Goal: Task Accomplishment & Management: Manage account settings

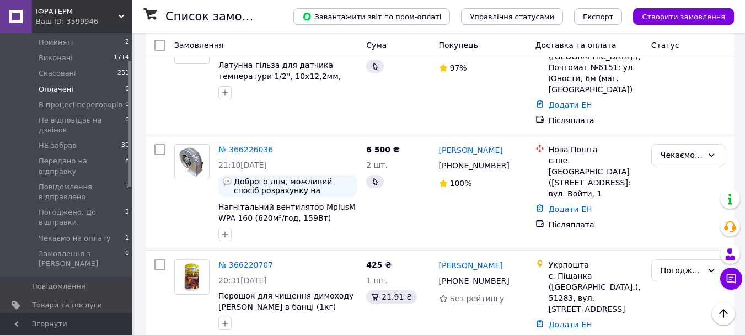
scroll to position [147, 0]
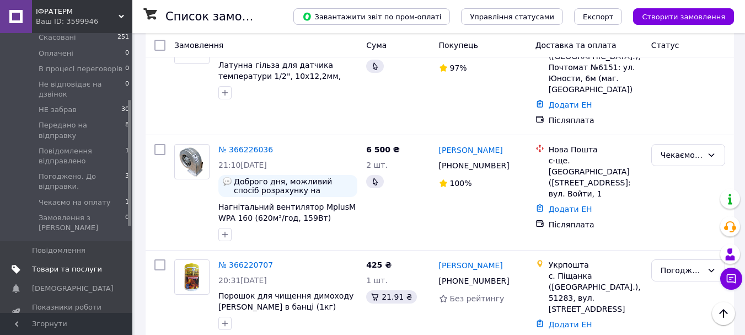
click at [84, 264] on span "Товари та послуги" at bounding box center [67, 269] width 70 height 10
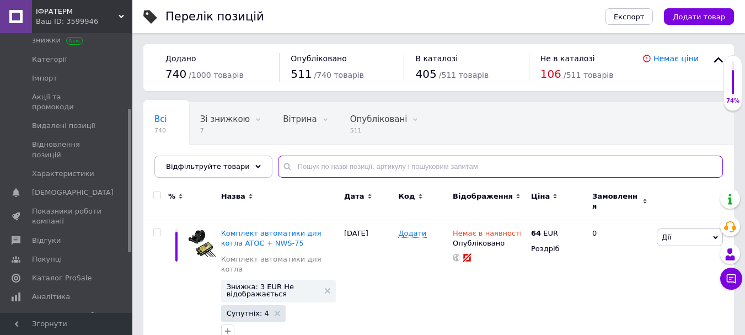
click at [302, 171] on input "text" at bounding box center [500, 167] width 445 height 22
paste input "клапан Esbe"
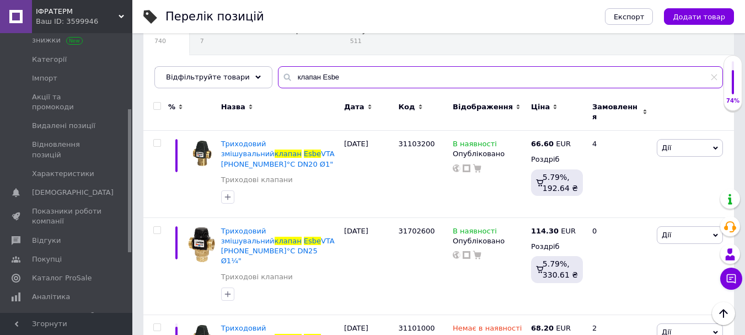
scroll to position [73, 0]
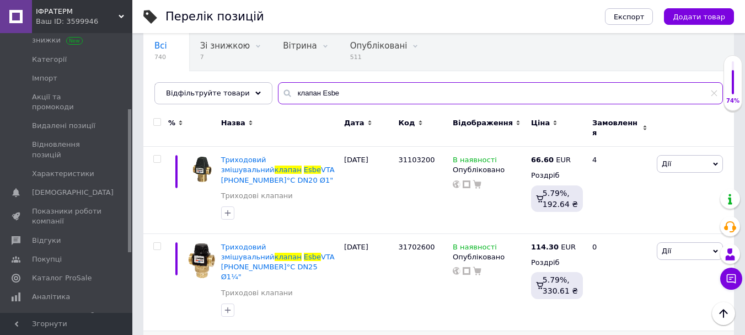
type input "клапан Esbe"
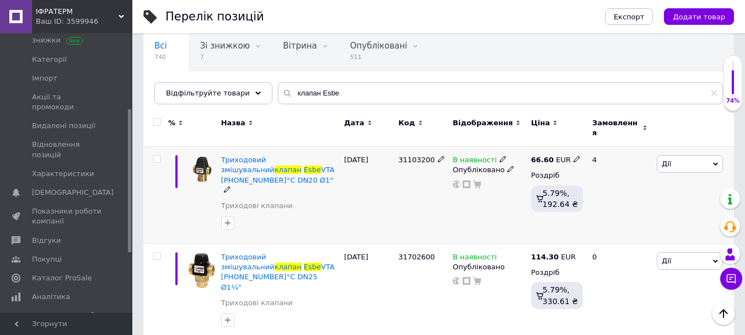
click at [574, 156] on icon at bounding box center [577, 159] width 7 height 7
drag, startPoint x: 618, startPoint y: 140, endPoint x: 570, endPoint y: 138, distance: 48.0
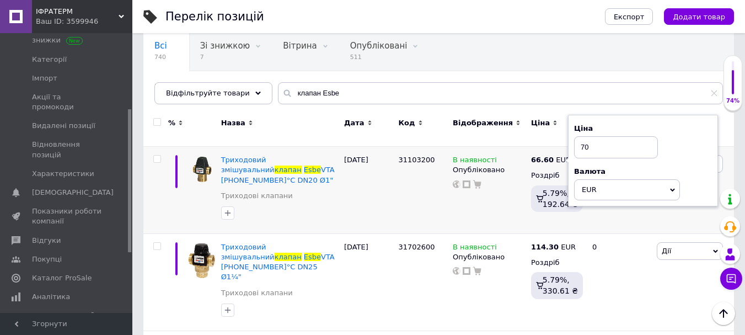
type input "70"
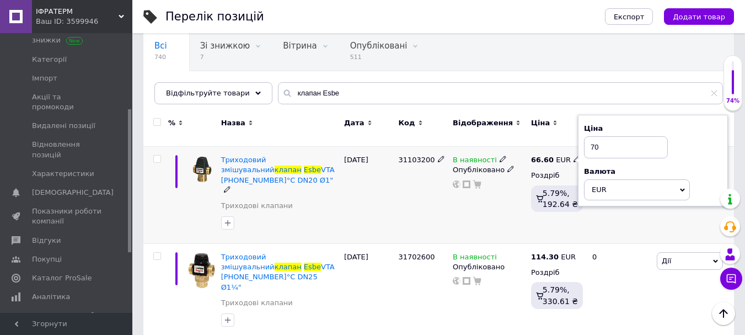
click at [496, 193] on div "В наявності Опубліковано" at bounding box center [489, 195] width 78 height 97
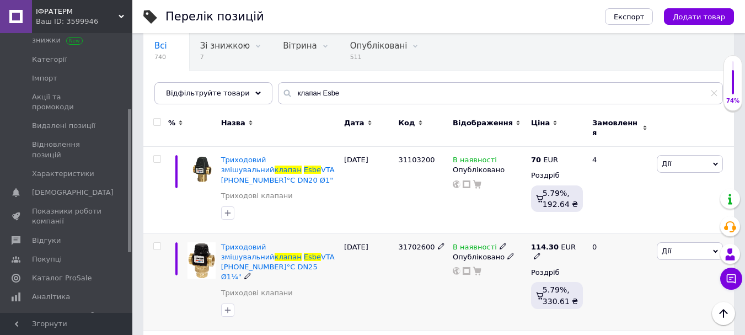
click at [540, 253] on use at bounding box center [537, 256] width 6 height 6
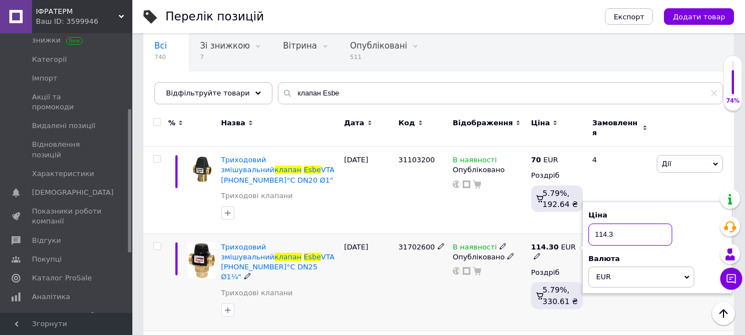
drag, startPoint x: 621, startPoint y: 219, endPoint x: 590, endPoint y: 218, distance: 32.0
click at [590, 223] on input "114.3" at bounding box center [630, 234] width 84 height 22
type input "116"
click at [506, 271] on div "В наявності Опубліковано" at bounding box center [489, 281] width 78 height 97
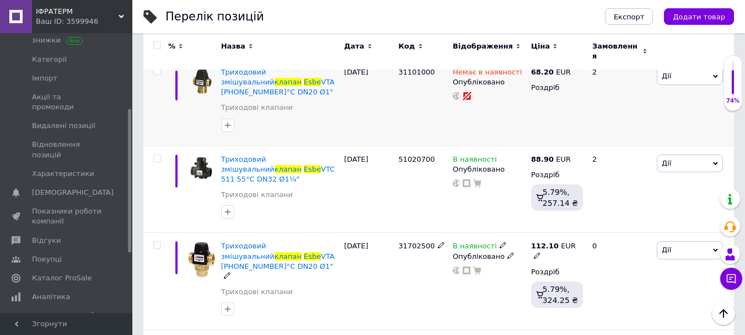
scroll to position [368, 0]
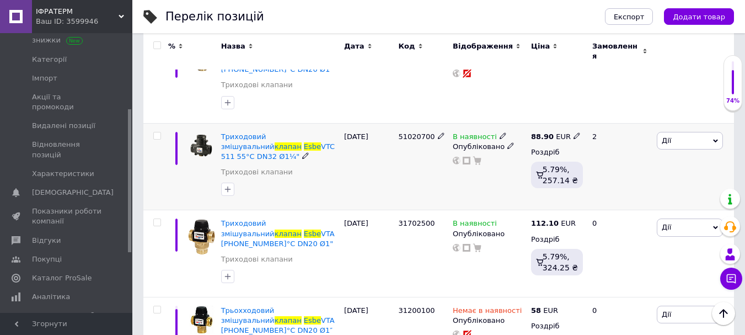
click at [574, 132] on icon at bounding box center [577, 135] width 7 height 7
drag, startPoint x: 618, startPoint y: 78, endPoint x: 573, endPoint y: 76, distance: 44.7
type input "90"
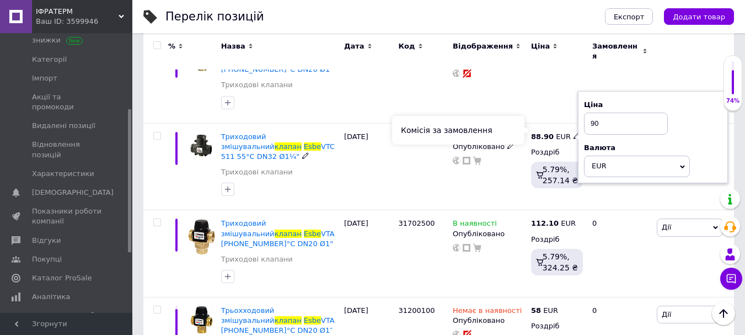
click at [500, 135] on div "Комісія за замовлення" at bounding box center [458, 130] width 132 height 29
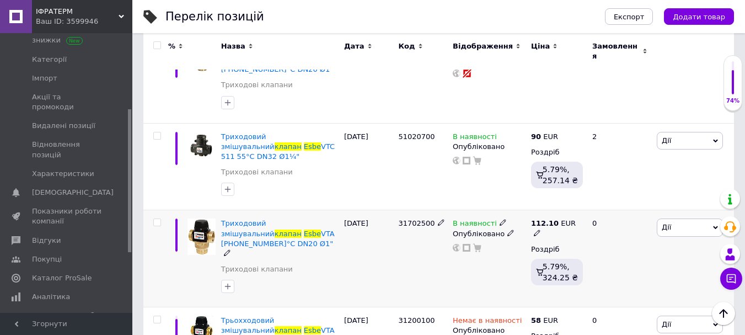
click at [540, 229] on icon at bounding box center [537, 232] width 7 height 7
drag, startPoint x: 618, startPoint y: 156, endPoint x: 586, endPoint y: 153, distance: 32.2
click at [586, 178] on div "Ціна 112.1 Валюта EUR $ CHF ₴ GBP ¥ PLN ₸ MDL HUF KGS CNY TRY KRW lei" at bounding box center [657, 224] width 150 height 92
type input "114"
click at [497, 210] on div "В наявності Опубліковано" at bounding box center [489, 258] width 78 height 97
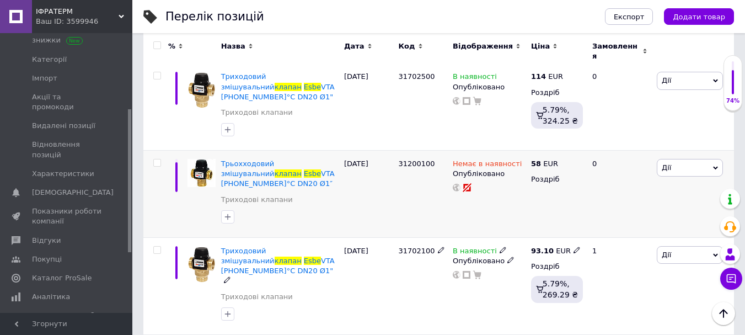
scroll to position [588, 0]
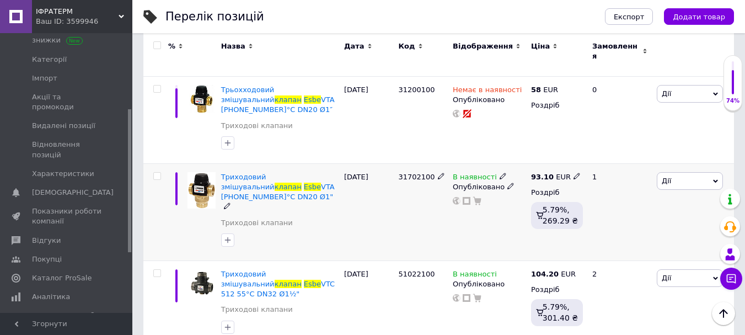
click at [574, 173] on icon at bounding box center [577, 176] width 7 height 7
drag, startPoint x: 609, startPoint y: 101, endPoint x: 586, endPoint y: 97, distance: 23.0
click at [586, 153] on input "93.1" at bounding box center [626, 164] width 84 height 22
type input "103"
click at [501, 156] on div "Комісія за замовлення" at bounding box center [458, 152] width 132 height 29
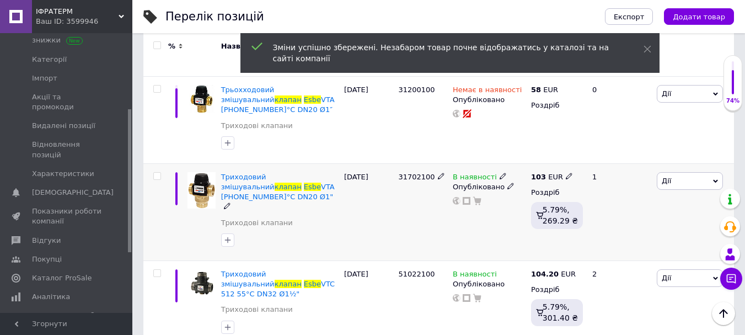
click at [384, 163] on div "[DATE]" at bounding box center [368, 211] width 55 height 97
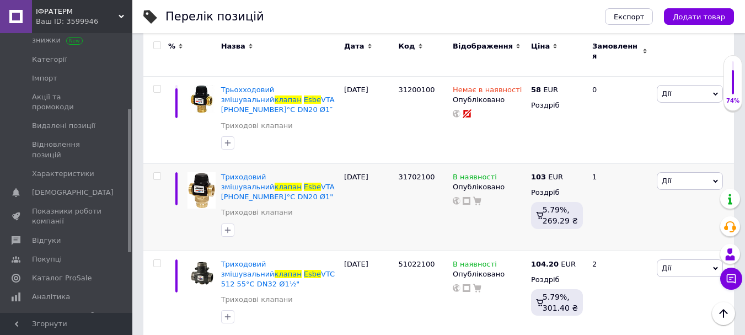
scroll to position [662, 0]
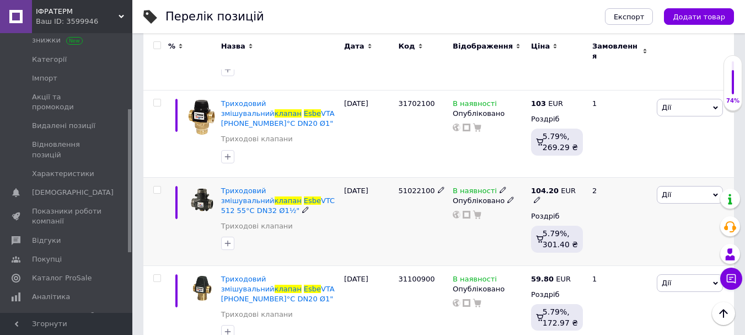
click at [540, 196] on icon at bounding box center [537, 199] width 7 height 7
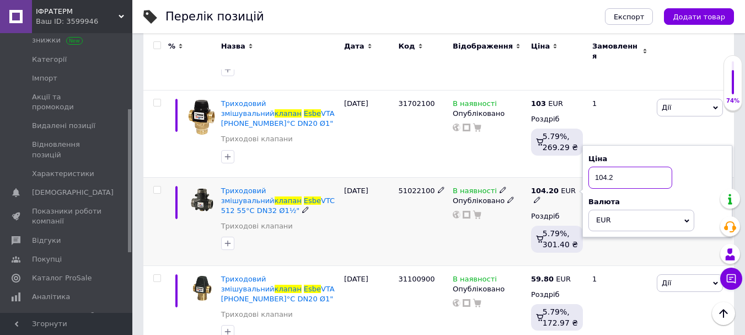
drag, startPoint x: 626, startPoint y: 101, endPoint x: 580, endPoint y: 99, distance: 45.8
click at [580, 99] on div "% Назва Дата Код Відображення Ціна Замовлення Триходовий змішувальний клапан Es…" at bounding box center [438, 207] width 591 height 1373
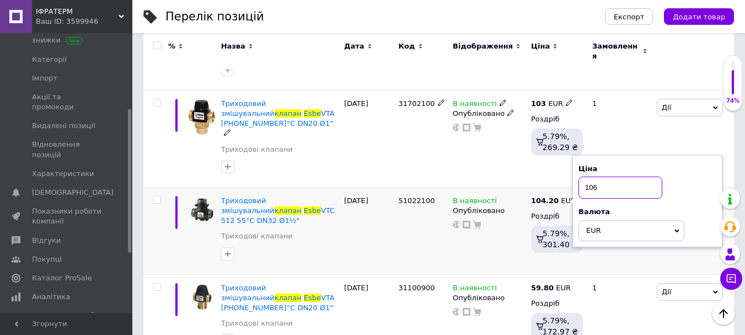
type input "106"
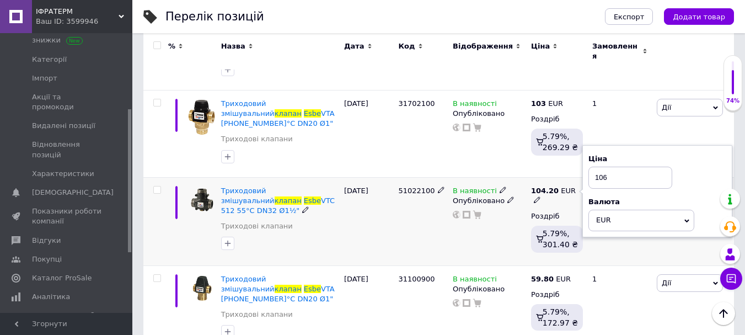
click at [469, 177] on div "В наявності Опубліковано" at bounding box center [489, 221] width 78 height 88
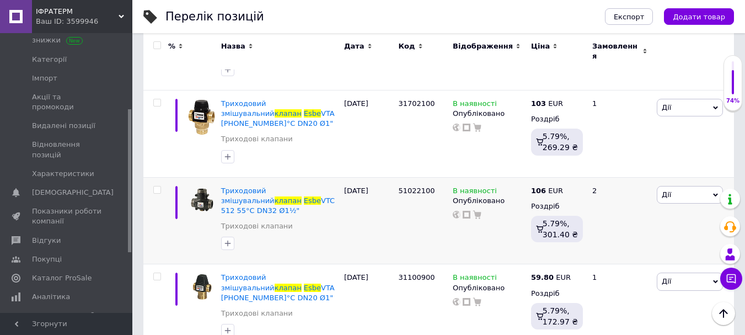
scroll to position [735, 0]
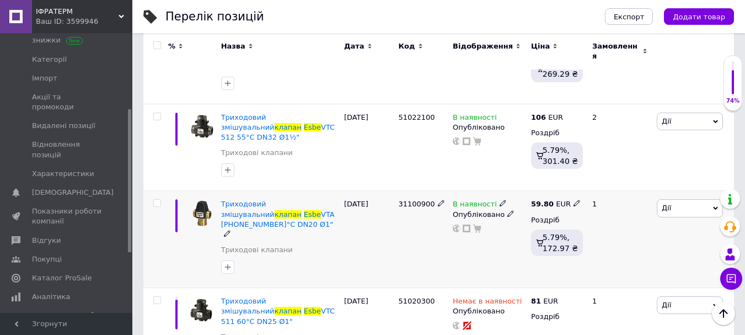
click at [574, 200] on use at bounding box center [577, 203] width 6 height 6
drag, startPoint x: 609, startPoint y: 108, endPoint x: 585, endPoint y: 108, distance: 23.7
click at [585, 180] on input "59.8" at bounding box center [626, 191] width 84 height 22
type input "60"
click at [518, 175] on div "Комісія за замовлення" at bounding box center [458, 161] width 132 height 29
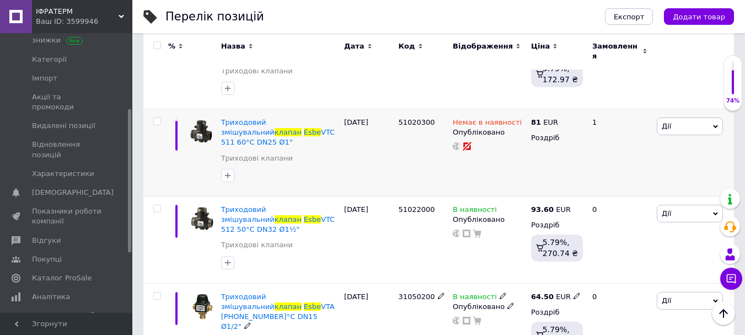
scroll to position [882, 0]
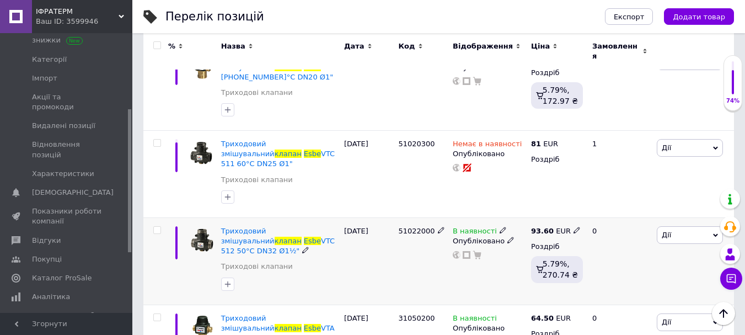
click at [574, 227] on icon at bounding box center [577, 230] width 7 height 7
drag, startPoint x: 610, startPoint y: 119, endPoint x: 581, endPoint y: 116, distance: 29.4
click at [581, 185] on div "Ціна 93.6 Валюта EUR $ CHF ₴ GBP ¥ PLN ₸ MDL HUF KGS CNY TRY KRW lei" at bounding box center [653, 231] width 150 height 92
type input "95"
click at [499, 217] on div "В наявності Опубліковано" at bounding box center [489, 260] width 78 height 87
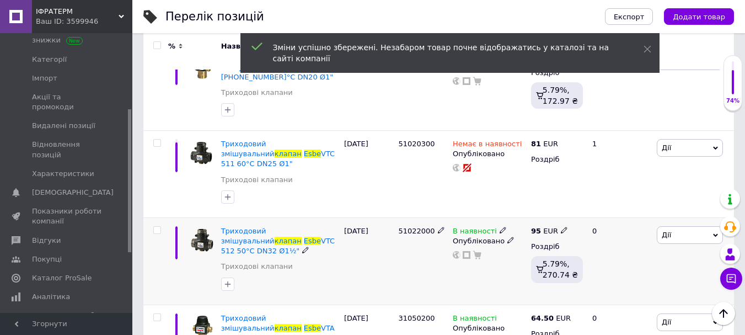
click at [504, 217] on div "В наявності Опубліковано" at bounding box center [489, 260] width 78 height 87
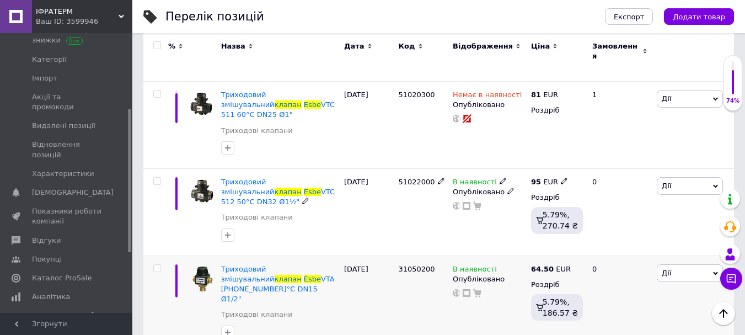
scroll to position [956, 0]
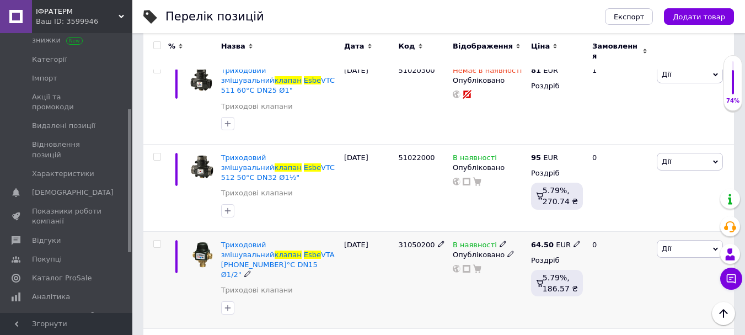
click at [574, 240] on icon at bounding box center [577, 243] width 7 height 7
drag, startPoint x: 625, startPoint y: 120, endPoint x: 575, endPoint y: 120, distance: 50.2
click at [584, 221] on input "64.5" at bounding box center [626, 232] width 84 height 22
type input "65"
click at [496, 231] on div "В наявності Опубліковано" at bounding box center [489, 279] width 78 height 97
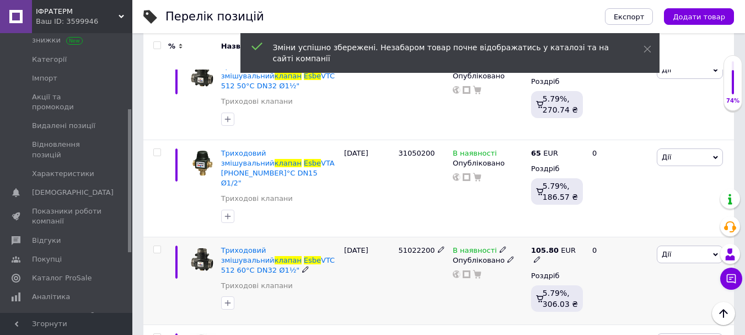
scroll to position [1065, 0]
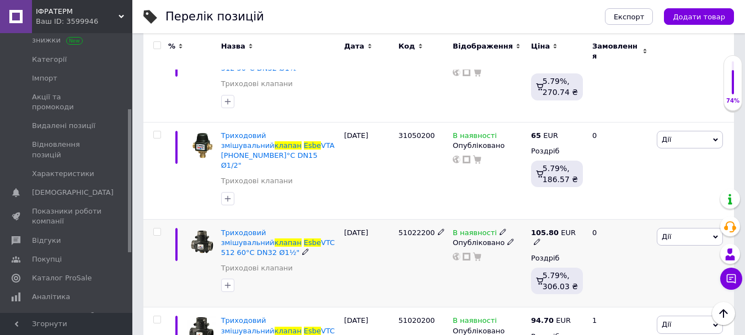
click at [540, 238] on icon at bounding box center [537, 241] width 7 height 7
drag, startPoint x: 617, startPoint y: 93, endPoint x: 581, endPoint y: 90, distance: 36.5
click at [581, 219] on div "105.80 EUR Ціна 105.8 Валюта EUR $ CHF ₴ GBP ¥ PLN ₸ MDL HUF KGS CNY TRY KRW le…" at bounding box center [556, 263] width 57 height 88
type input "95"
click at [496, 219] on div "В наявності Опубліковано" at bounding box center [489, 263] width 78 height 88
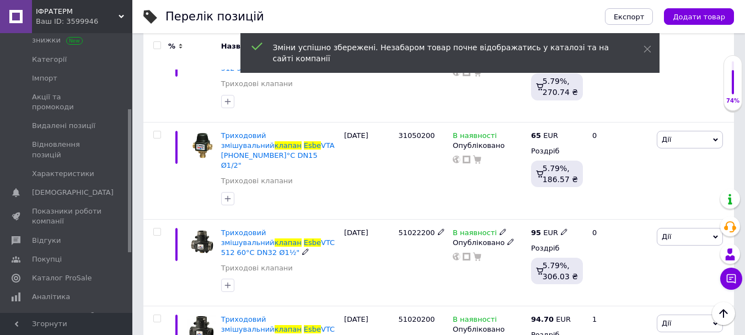
click at [561, 228] on use at bounding box center [564, 231] width 6 height 6
click at [409, 228] on span "51022200" at bounding box center [416, 232] width 36 height 8
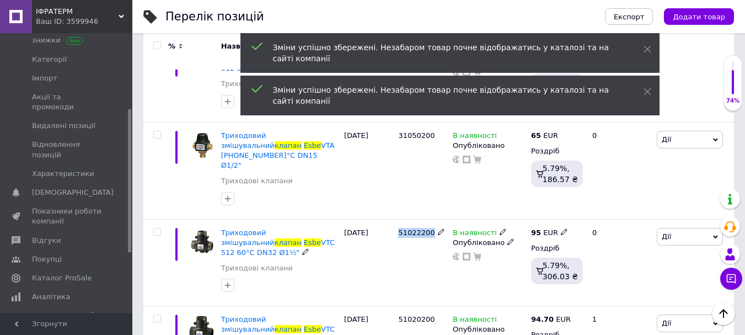
copy span "51022200"
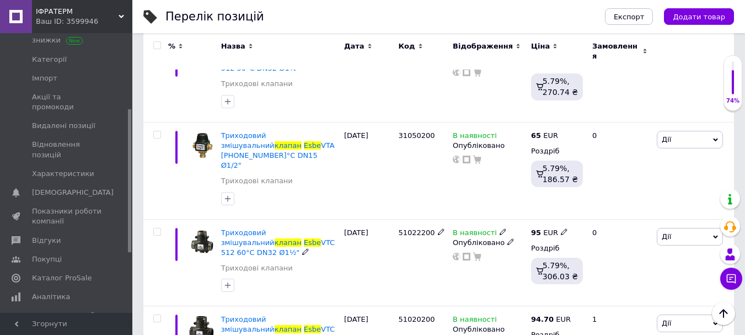
click at [561, 228] on use at bounding box center [564, 231] width 6 height 6
drag, startPoint x: 608, startPoint y: 94, endPoint x: 576, endPoint y: 93, distance: 32.0
click at [576, 208] on input "95" at bounding box center [616, 219] width 84 height 22
type input "107"
click at [460, 219] on div "В наявності Опубліковано" at bounding box center [489, 262] width 78 height 87
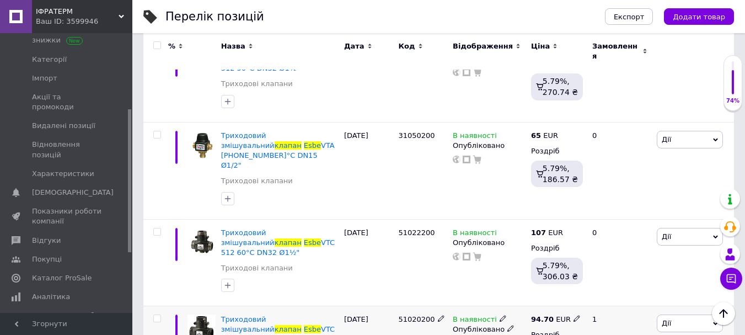
click at [574, 315] on icon at bounding box center [577, 318] width 7 height 7
drag, startPoint x: 619, startPoint y: 169, endPoint x: 575, endPoint y: 167, distance: 44.2
click at [584, 296] on input "94.7" at bounding box center [626, 307] width 84 height 22
type input "98"
